Goal: Find specific page/section

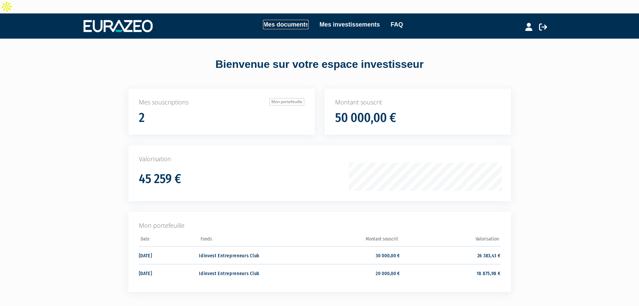
click at [293, 20] on link "Mes documents" at bounding box center [286, 24] width 46 height 9
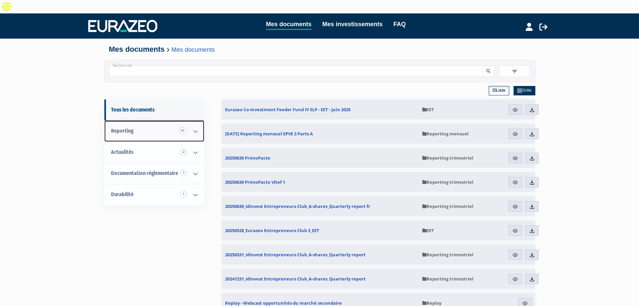
click at [158, 120] on link "Reporting 61" at bounding box center [154, 130] width 100 height 21
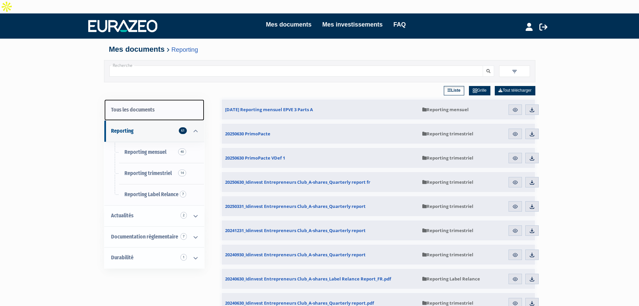
click at [155, 99] on link "Tous les documents" at bounding box center [154, 109] width 100 height 21
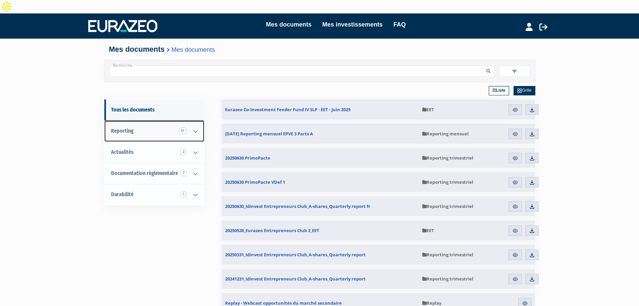
click at [144, 121] on link "Reporting 61" at bounding box center [154, 130] width 100 height 21
